Goal: Check status

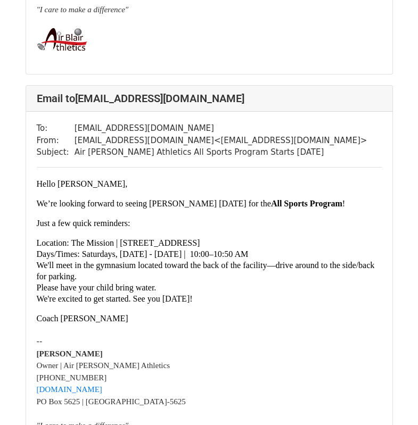
scroll to position [852, 0]
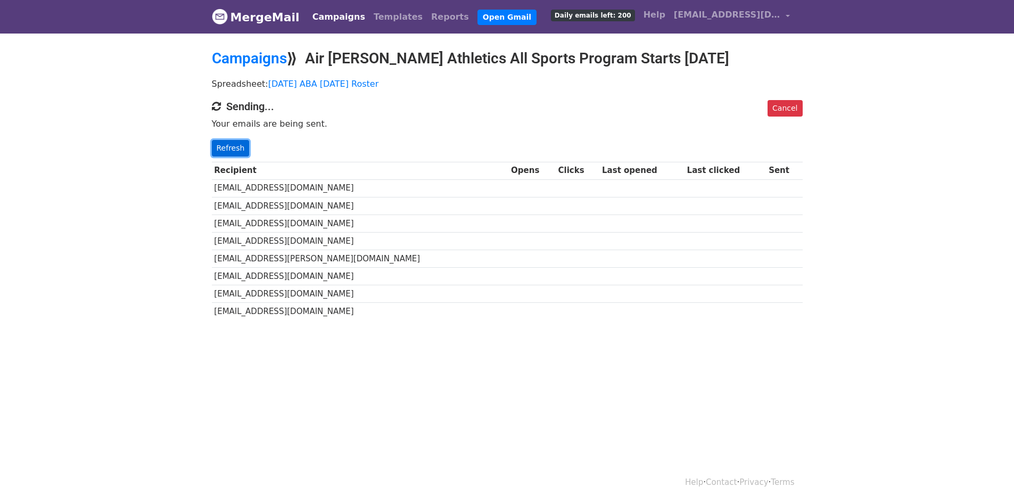
click at [236, 147] on link "Refresh" at bounding box center [231, 148] width 38 height 17
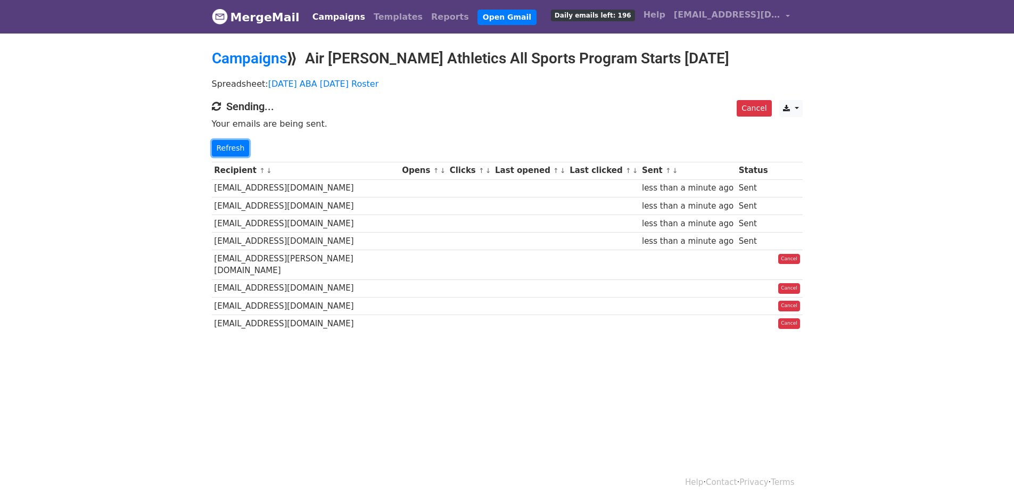
click at [236, 147] on link "Refresh" at bounding box center [231, 148] width 38 height 17
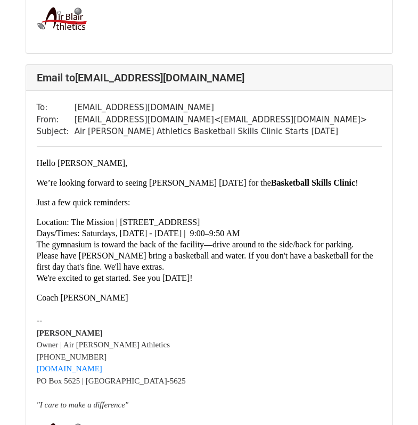
scroll to position [852, 0]
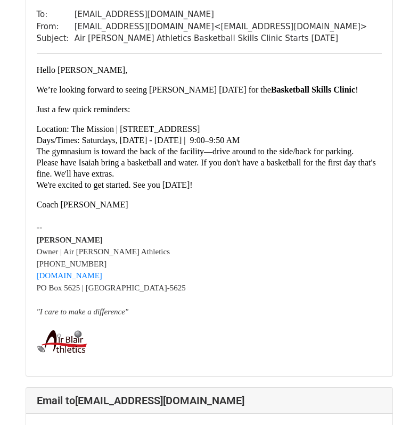
scroll to position [532, 0]
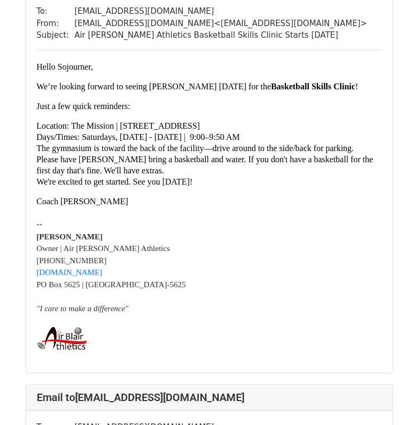
scroll to position [2608, 0]
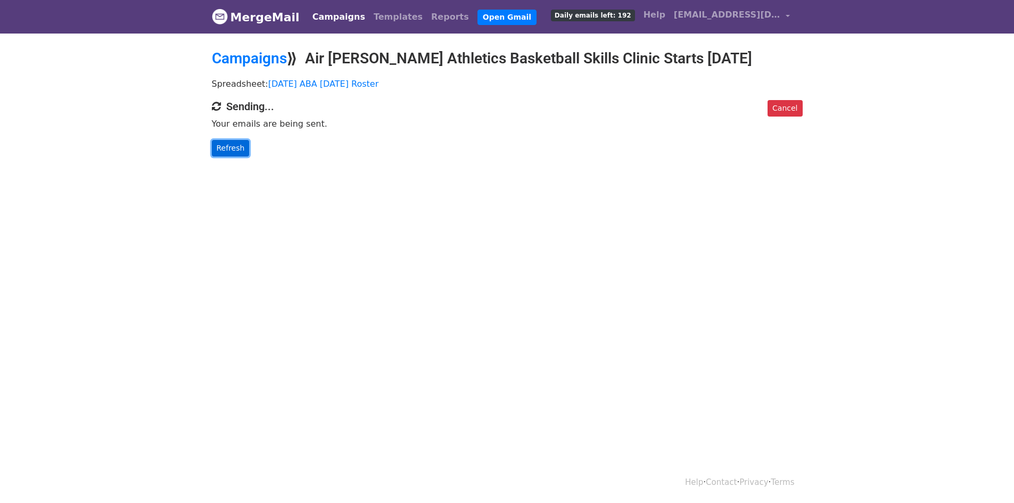
click at [232, 150] on link "Refresh" at bounding box center [231, 148] width 38 height 17
